Goal: Transaction & Acquisition: Purchase product/service

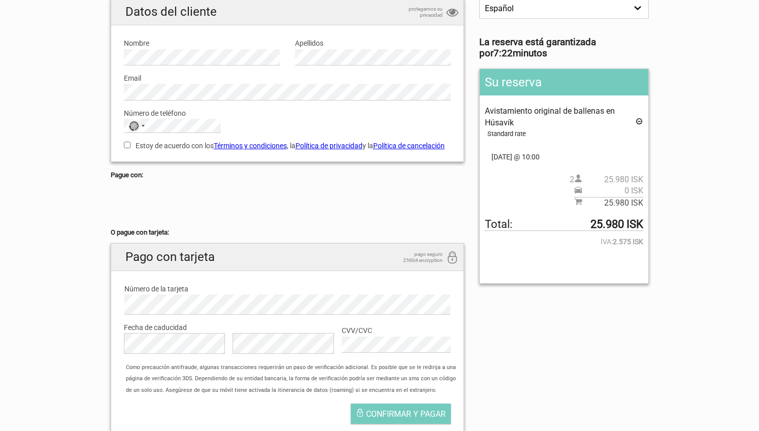
scroll to position [92, 0]
click at [639, 123] on icon at bounding box center [639, 123] width 8 height 11
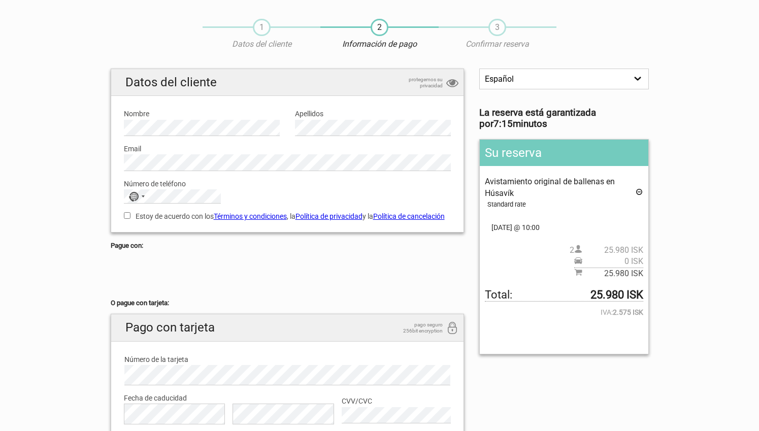
scroll to position [0, 0]
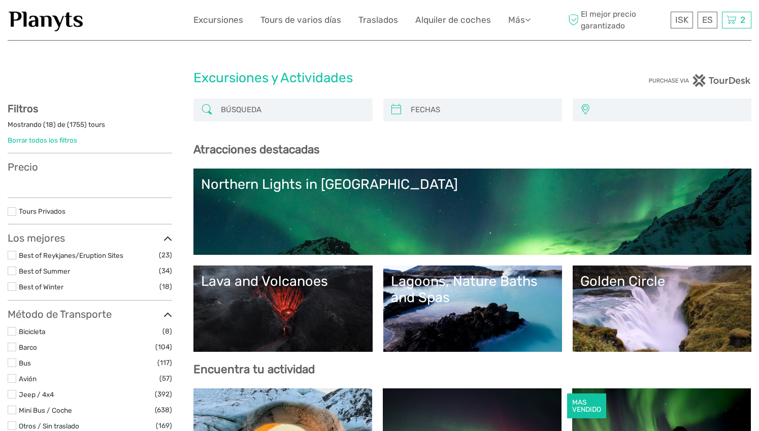
select select
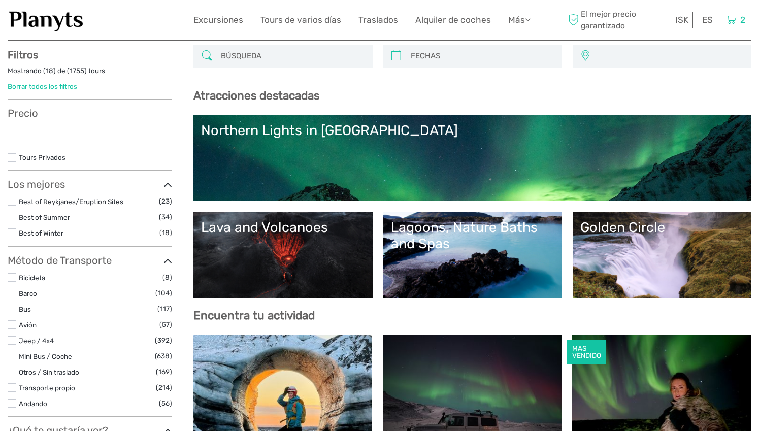
select select
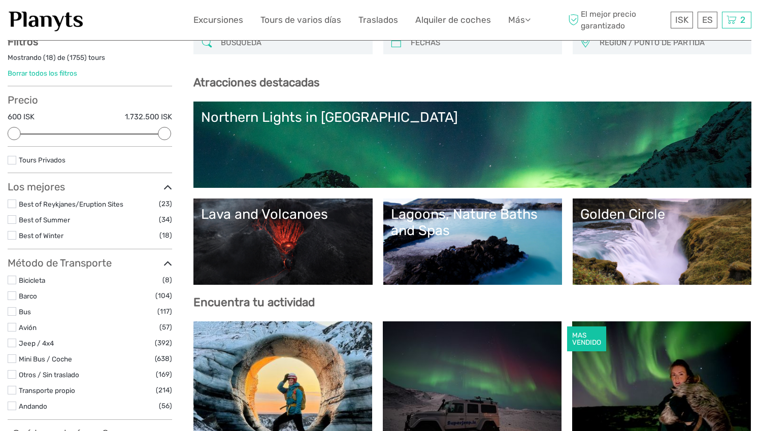
scroll to position [0, 0]
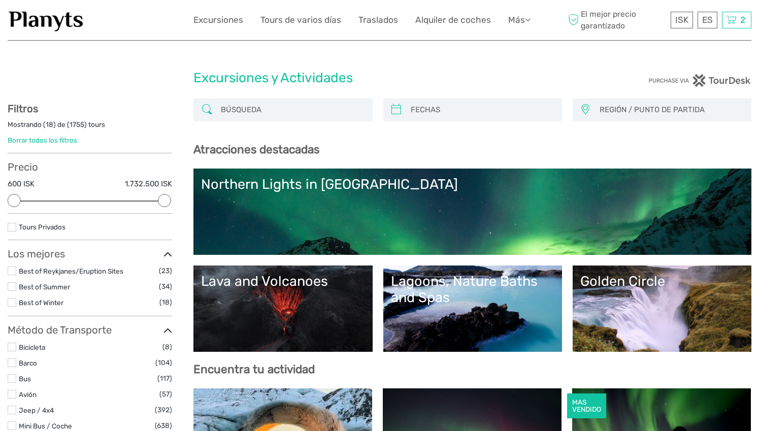
click at [295, 110] on input "search" at bounding box center [292, 110] width 150 height 18
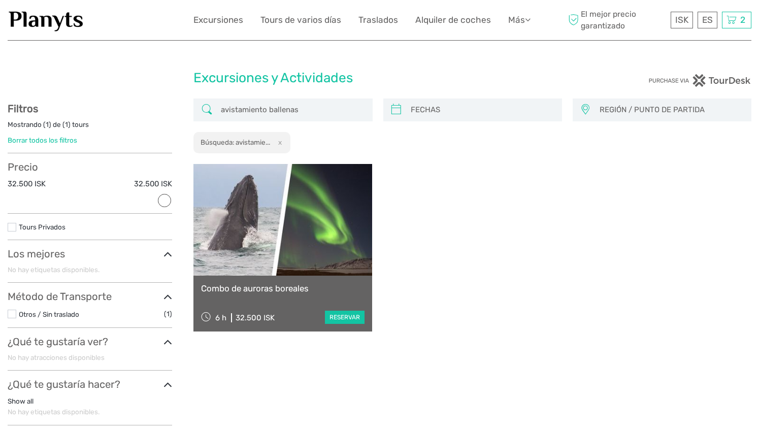
click at [268, 111] on input "avistamiento ballenas" at bounding box center [292, 110] width 150 height 18
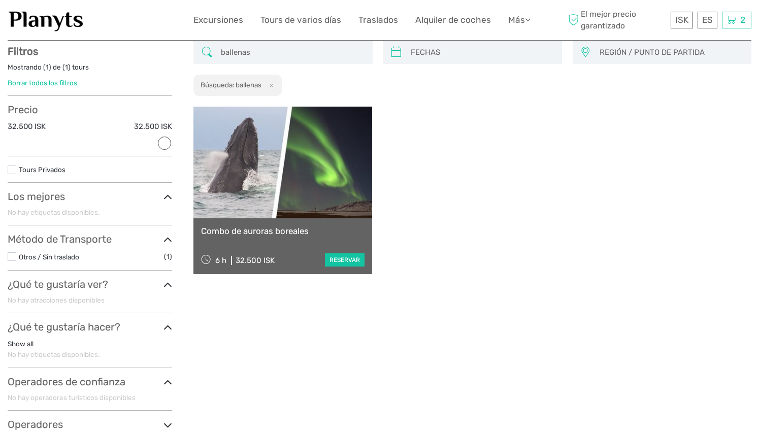
scroll to position [57, 0]
type input "ballenas"
